Goal: Task Accomplishment & Management: Use online tool/utility

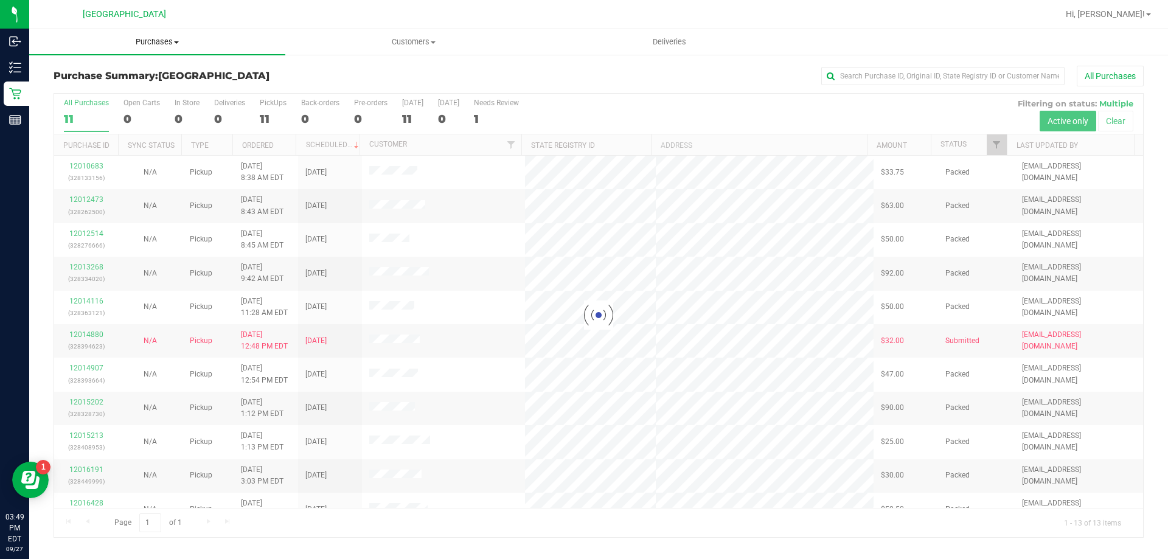
click at [170, 40] on span "Purchases" at bounding box center [157, 41] width 256 height 11
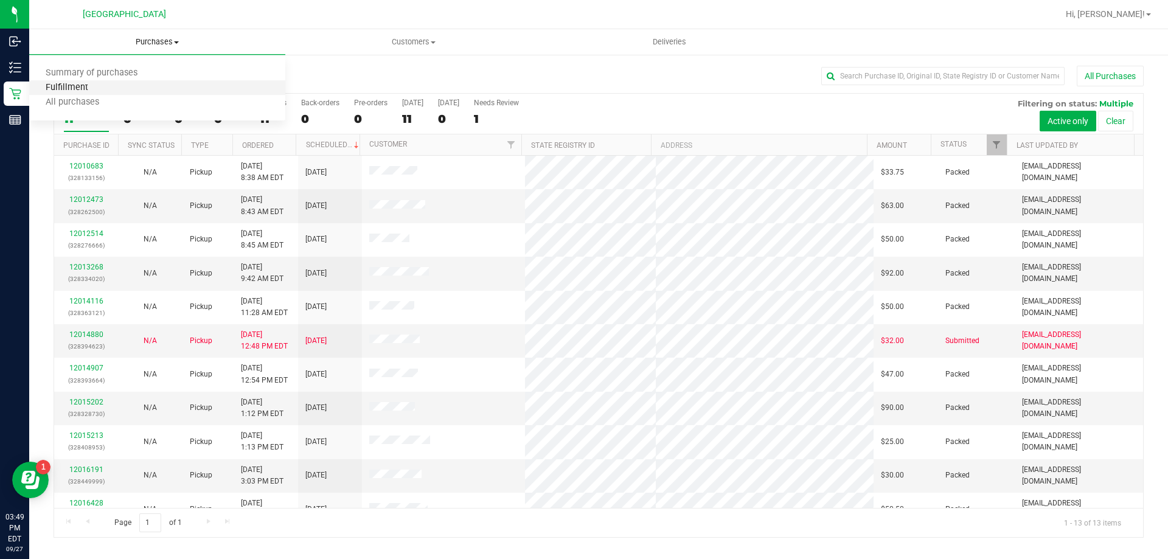
click at [83, 86] on span "Fulfillment" at bounding box center [66, 88] width 75 height 10
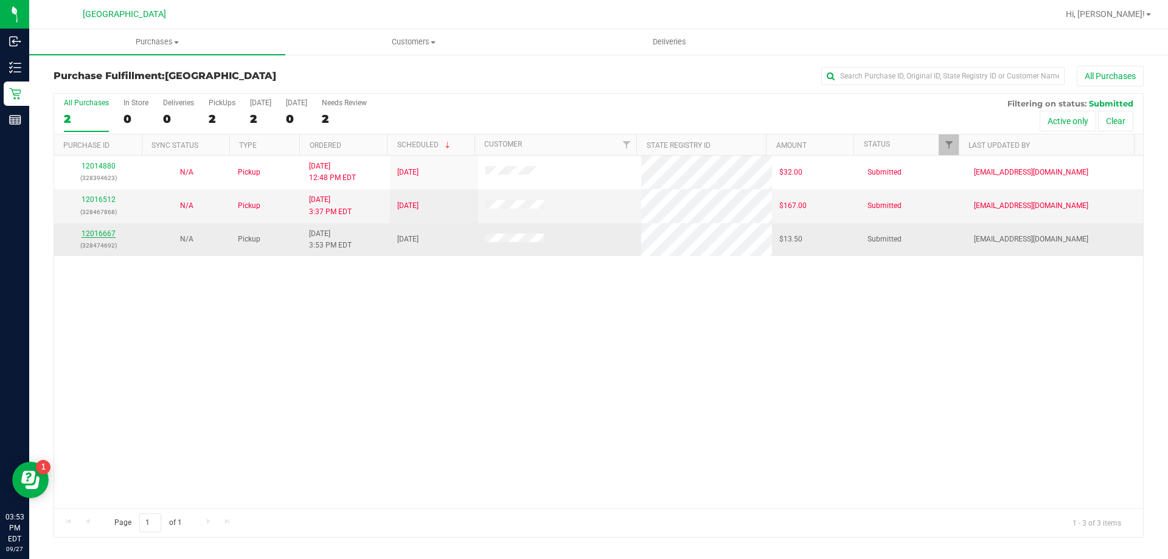
click at [101, 230] on link "12016667" at bounding box center [98, 233] width 34 height 9
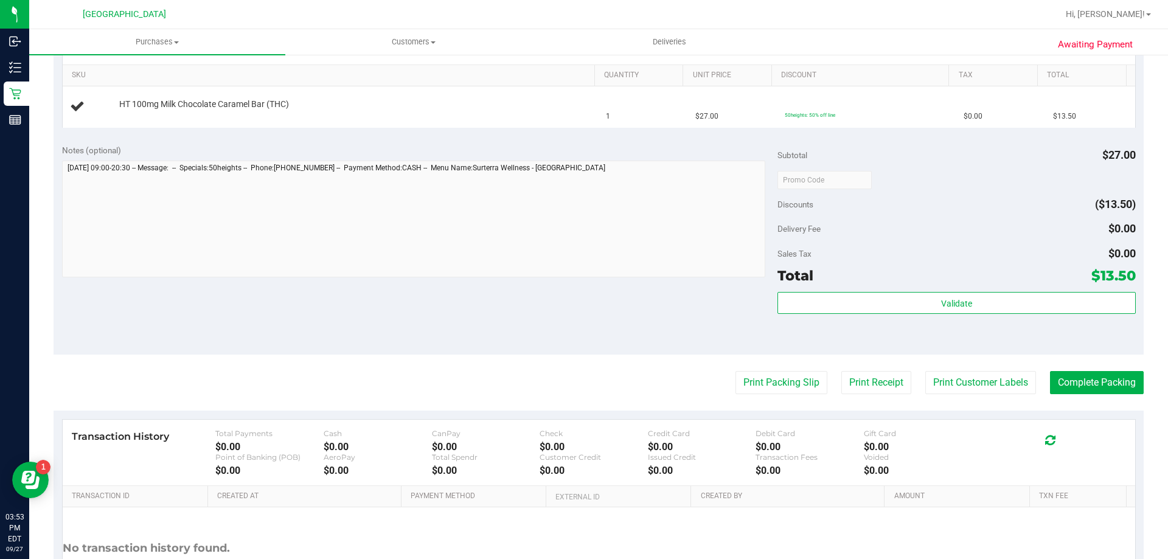
scroll to position [304, 0]
click at [765, 377] on button "Print Packing Slip" at bounding box center [781, 381] width 92 height 23
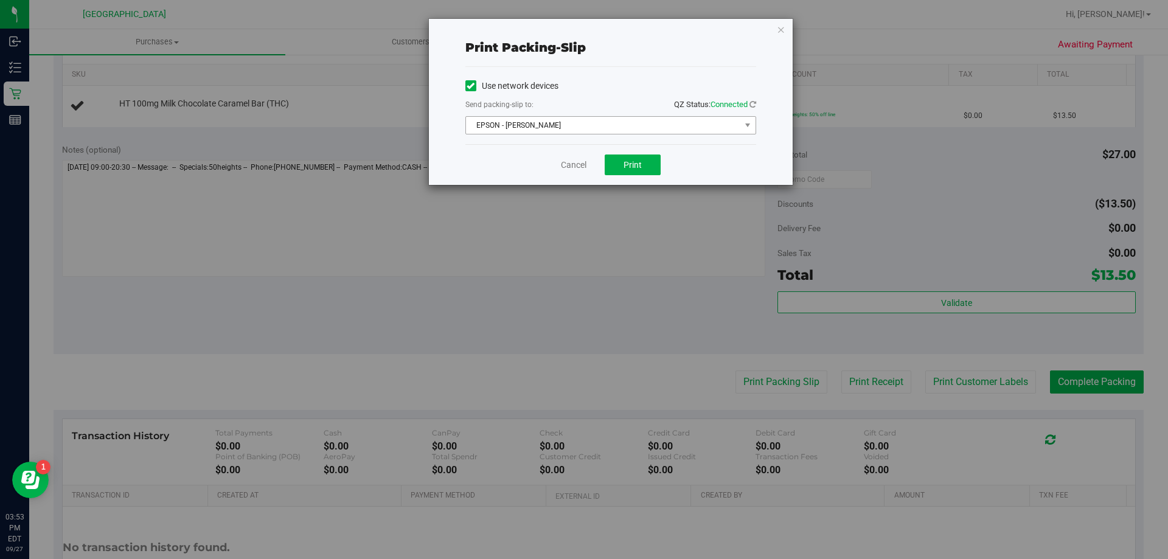
click at [592, 125] on span "EPSON - [PERSON_NAME]" at bounding box center [603, 125] width 274 height 17
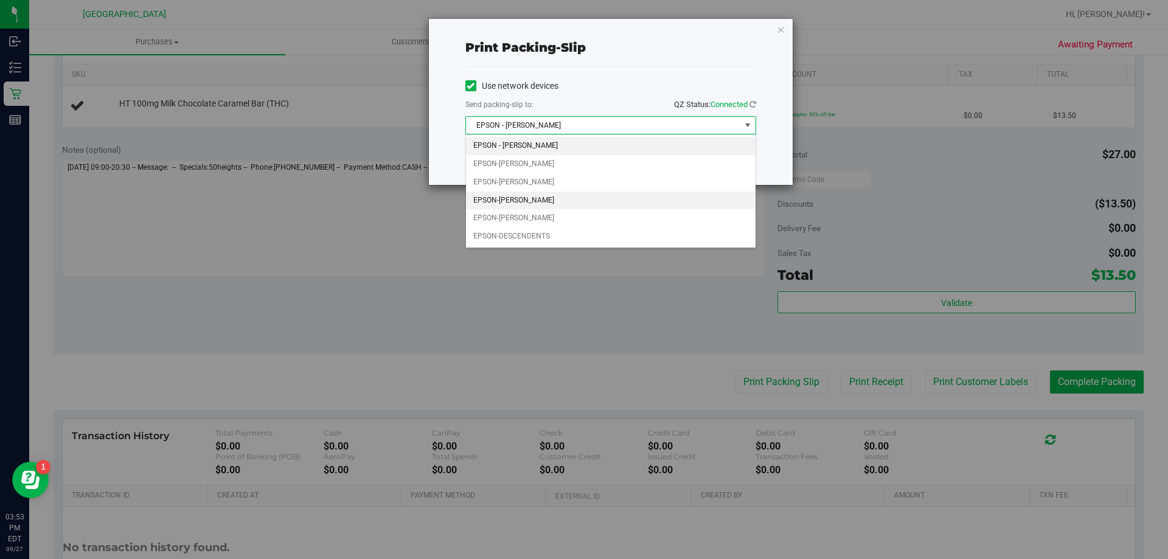
click at [561, 206] on li "EPSON-[PERSON_NAME]" at bounding box center [610, 201] width 289 height 18
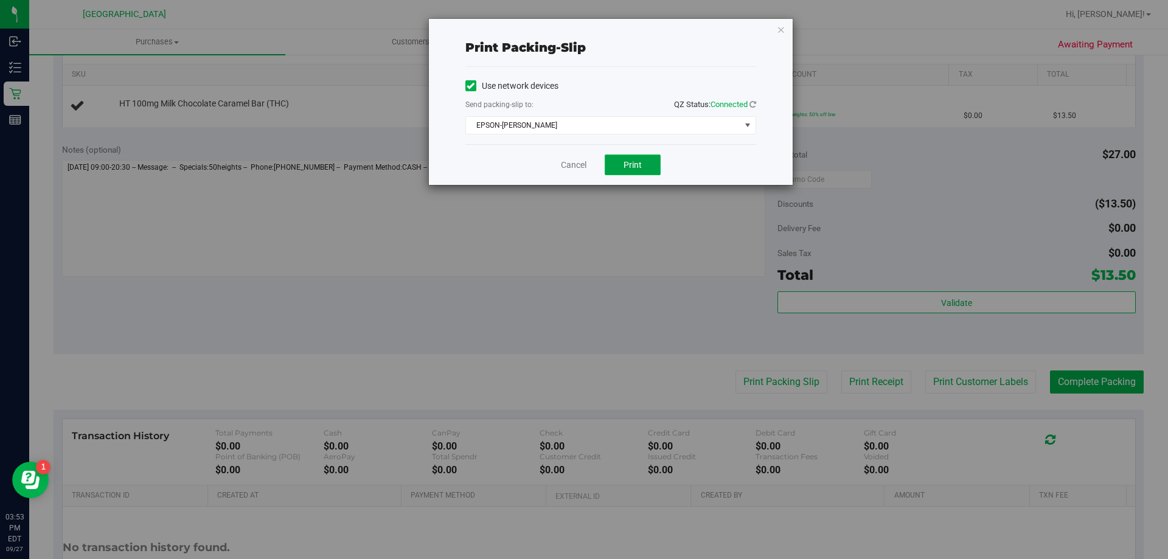
click at [640, 171] on button "Print" at bounding box center [632, 164] width 56 height 21
click at [569, 167] on link "Cancel" at bounding box center [574, 165] width 26 height 13
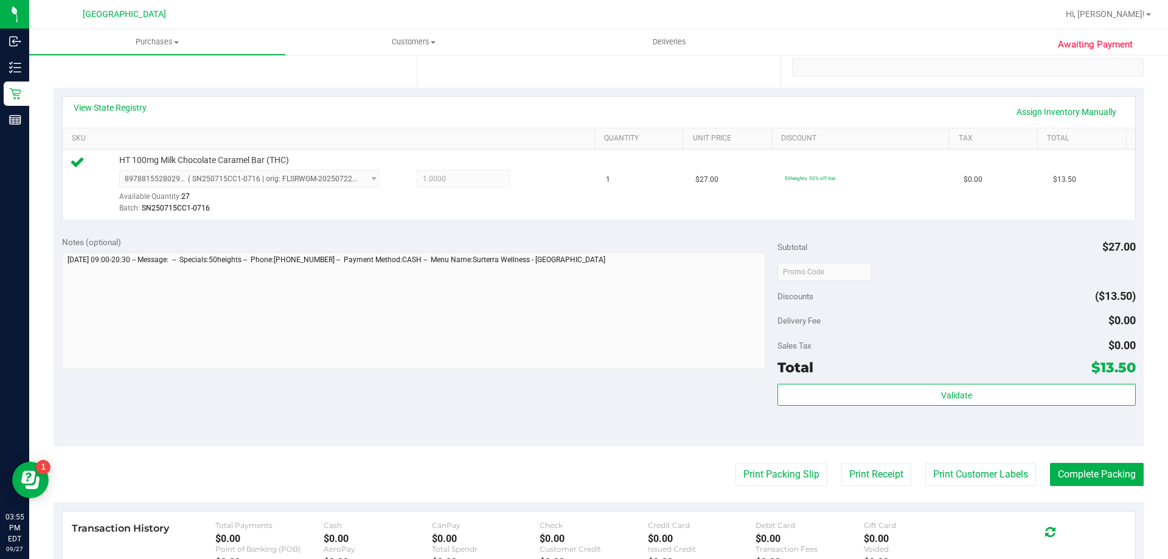
scroll to position [179, 0]
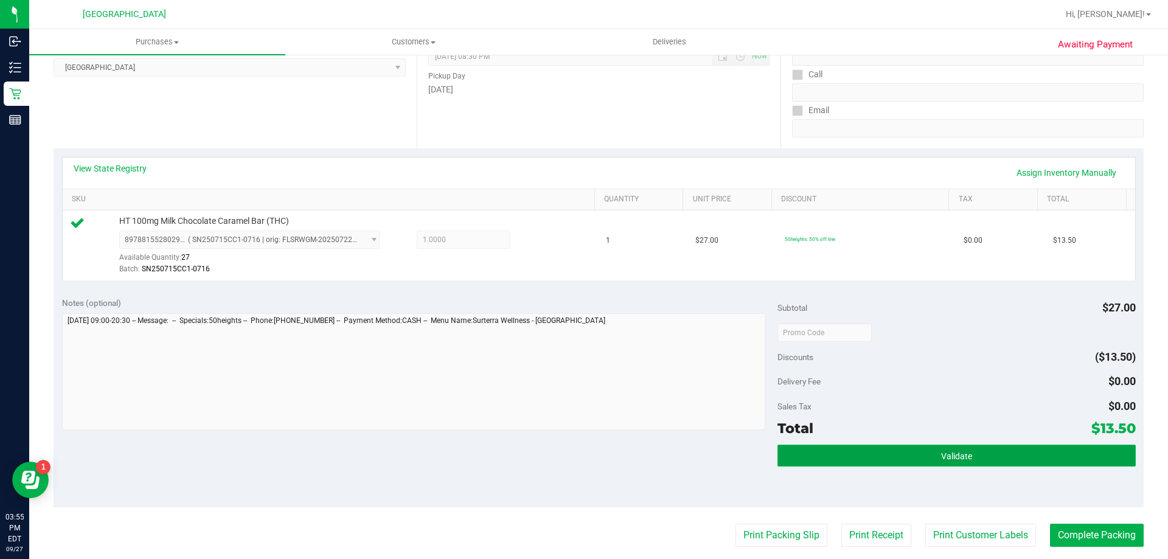
click at [943, 461] on button "Validate" at bounding box center [956, 456] width 358 height 22
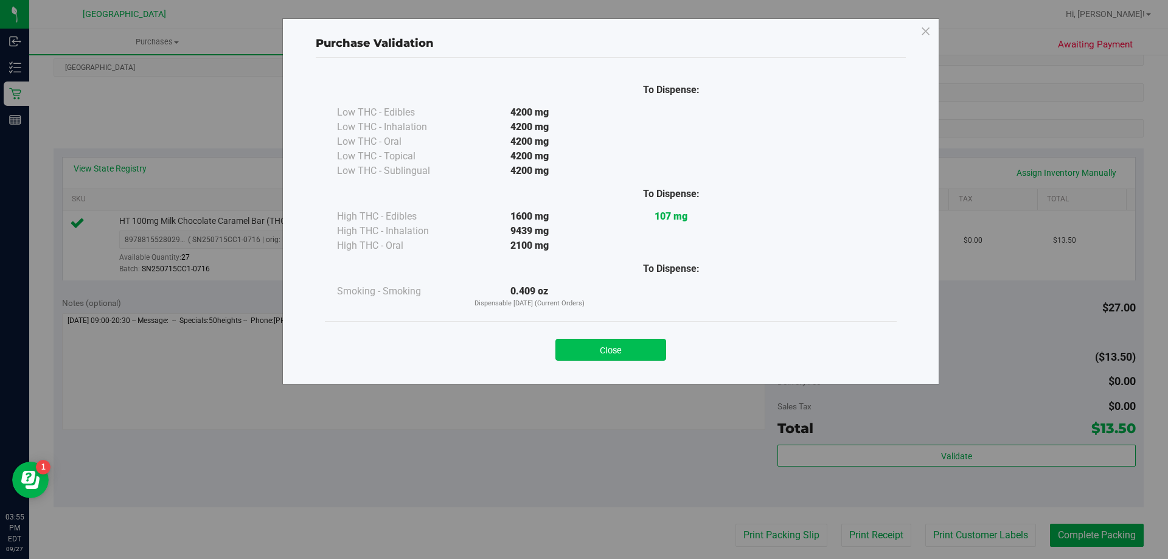
click at [614, 342] on button "Close" at bounding box center [610, 350] width 111 height 22
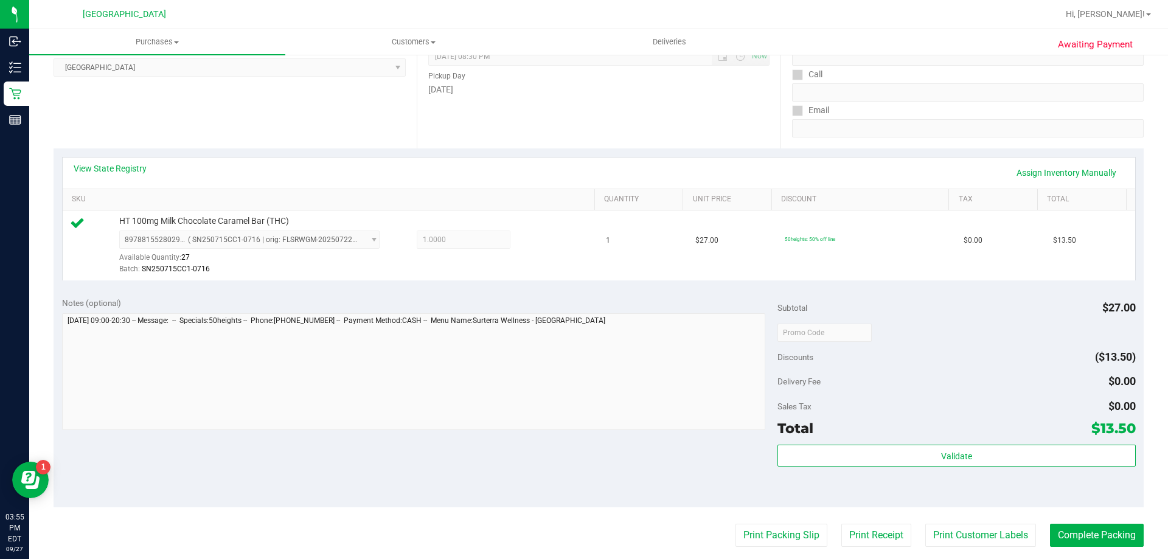
scroll to position [435, 0]
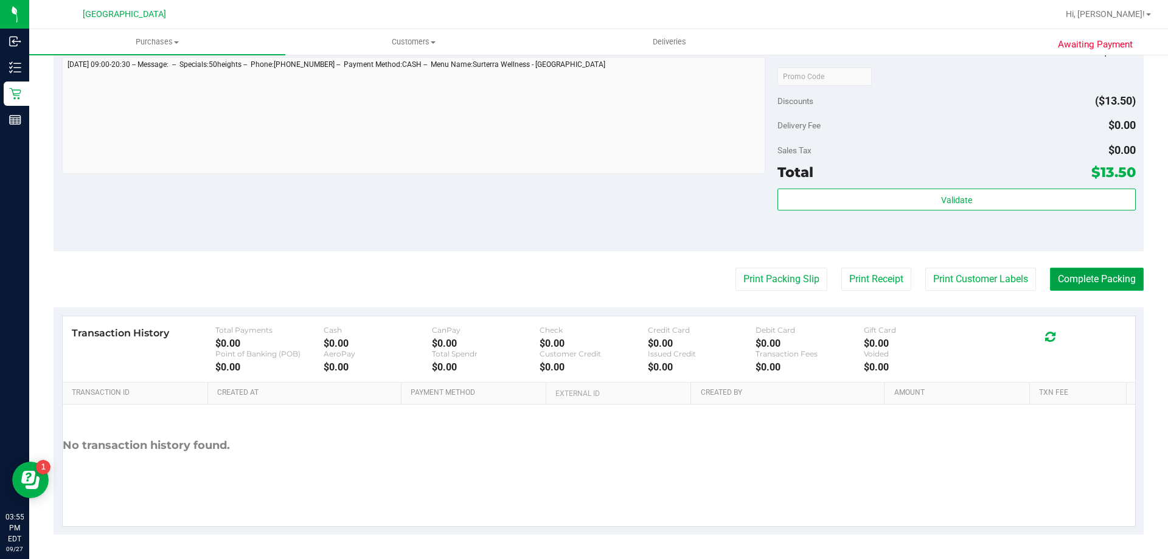
click at [1077, 278] on button "Complete Packing" at bounding box center [1097, 279] width 94 height 23
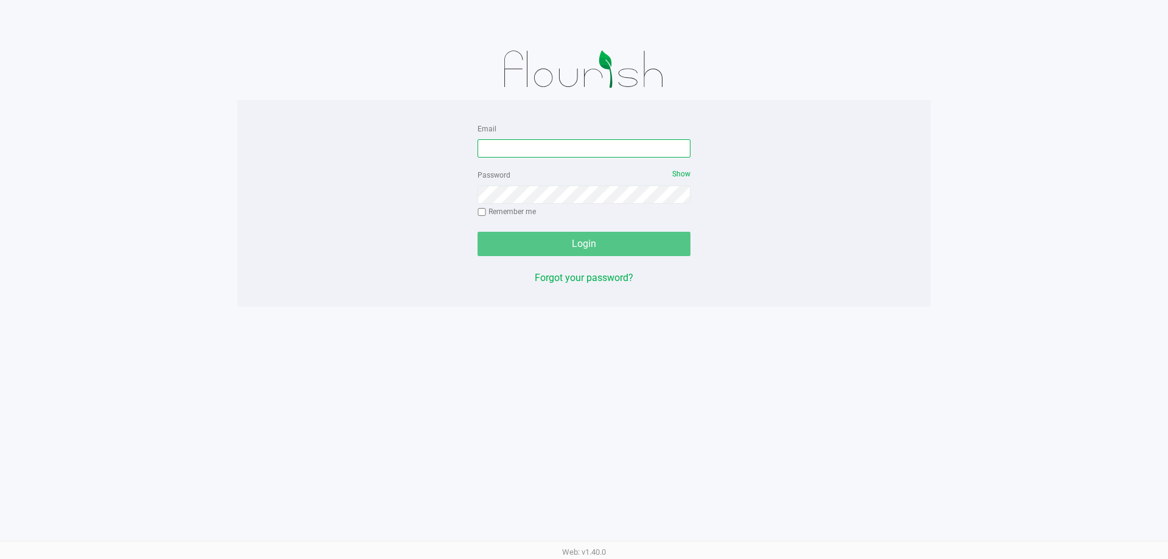
click at [551, 141] on input "Email" at bounding box center [583, 148] width 213 height 18
type input "[EMAIL_ADDRESS][DOMAIN_NAME]"
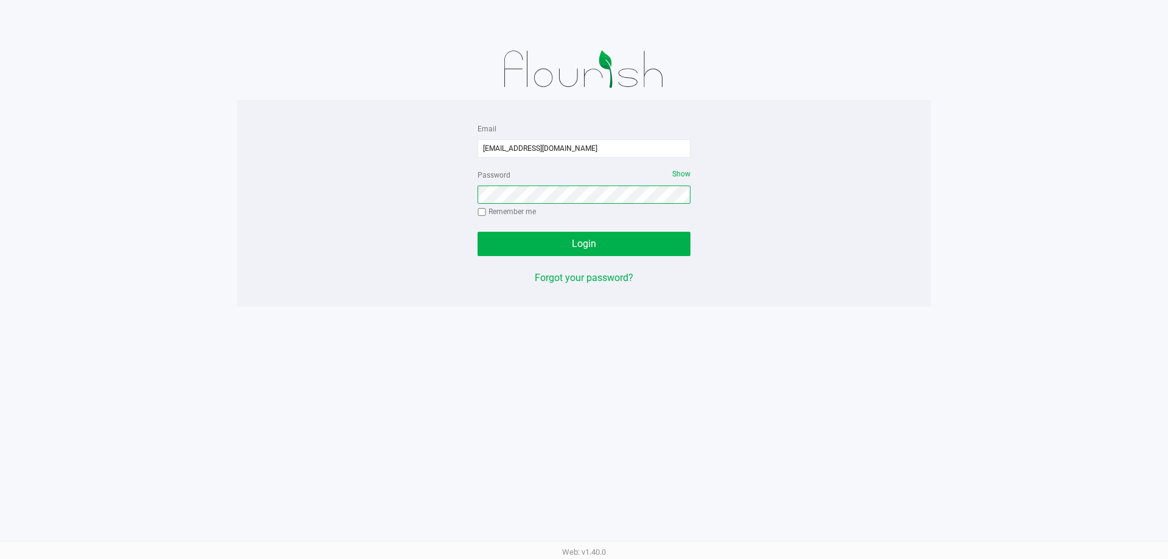
click at [477, 232] on button "Login" at bounding box center [583, 244] width 213 height 24
